Goal: Transaction & Acquisition: Purchase product/service

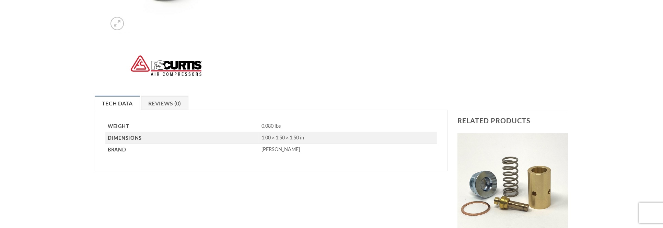
scroll to position [36, 0]
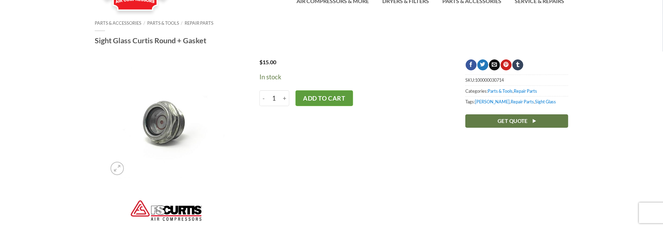
click at [308, 97] on button "Add to cart" at bounding box center [325, 98] width 58 height 16
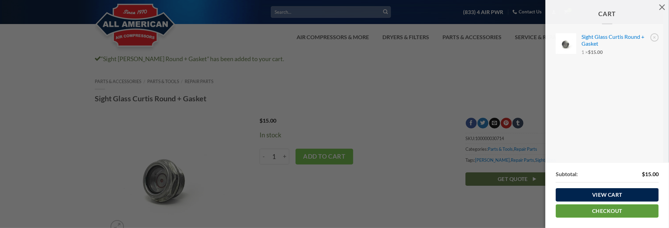
click at [615, 210] on link "Checkout" at bounding box center [607, 210] width 103 height 13
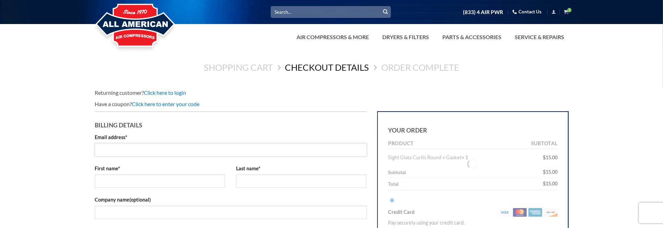
click at [163, 149] on input "Email address *" at bounding box center [231, 149] width 272 height 13
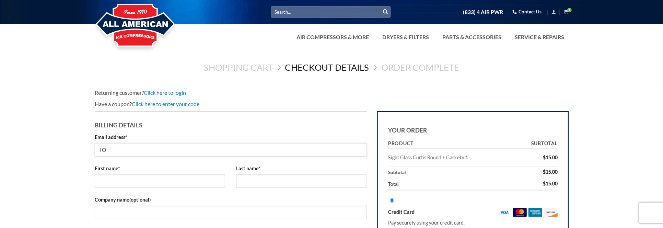
type input "tooltimeinc@att.net"
type input "musapha"
type input "ibnoujala"
type input "TOOL TIME"
type input "2713 W BURBANK BLVD."
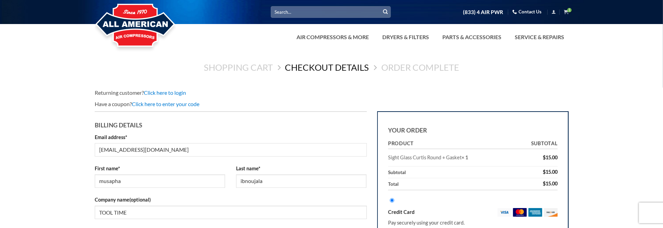
type input "Burbank"
select select "CA"
type input "91505-2306"
type input "+18183174480"
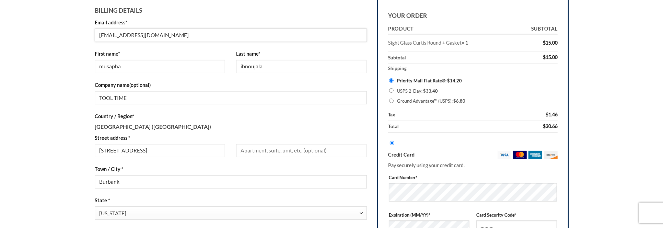
scroll to position [72, 0]
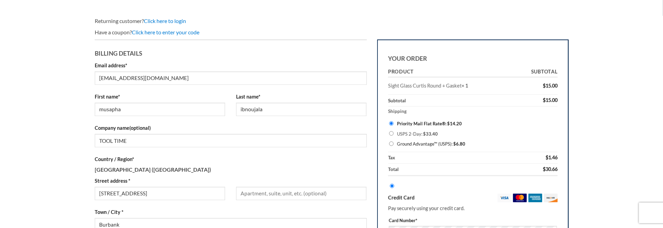
click at [390, 144] on input "Ground Advantage™ (USPS): $ 6.80" at bounding box center [391, 143] width 4 height 4
radio input "true"
click at [442, 124] on label "Priority Mail Flat Rate®: $ 14.20" at bounding box center [477, 123] width 160 height 10
click at [393, 124] on input "Priority Mail Flat Rate®: $ 14.20" at bounding box center [391, 123] width 4 height 4
radio input "true"
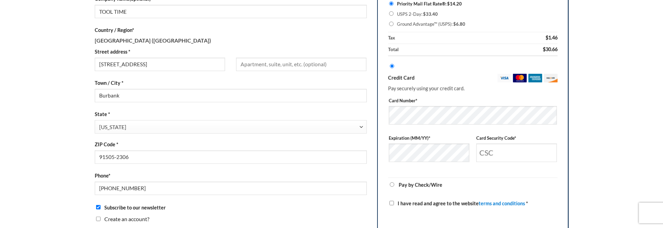
scroll to position [180, 0]
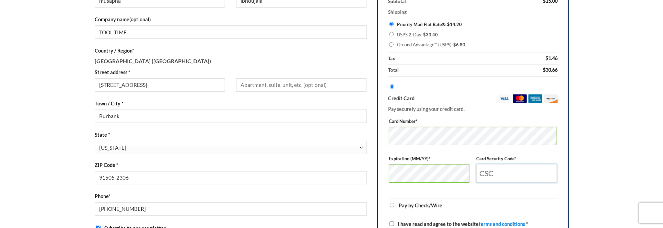
click at [524, 170] on input "Card Security Code *" at bounding box center [516, 173] width 81 height 19
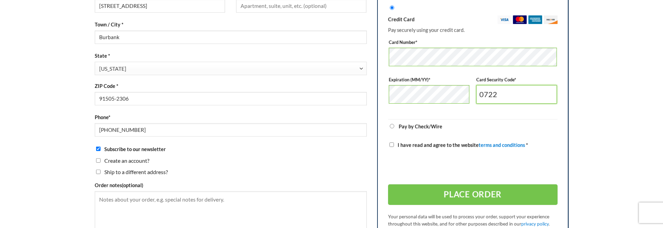
scroll to position [325, 0]
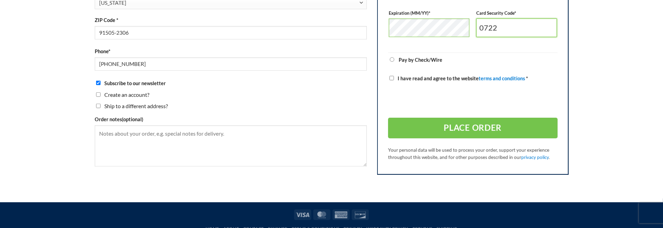
type input "0722"
drag, startPoint x: 392, startPoint y: 79, endPoint x: 398, endPoint y: 86, distance: 10.0
click at [392, 79] on input "I have read and agree to the website terms and conditions *" at bounding box center [392, 78] width 4 height 4
checkbox input "true"
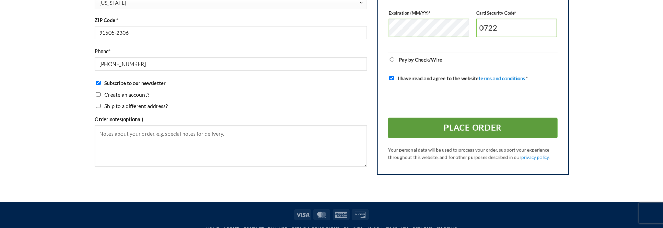
click at [472, 132] on button "Place order" at bounding box center [473, 127] width 170 height 21
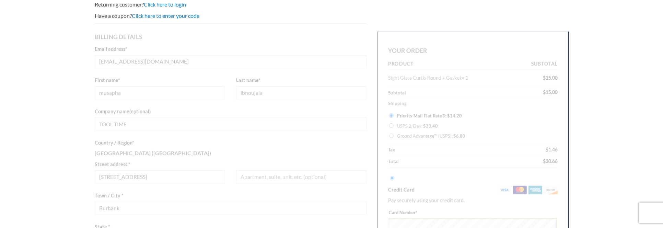
scroll to position [72, 0]
